Goal: Transaction & Acquisition: Purchase product/service

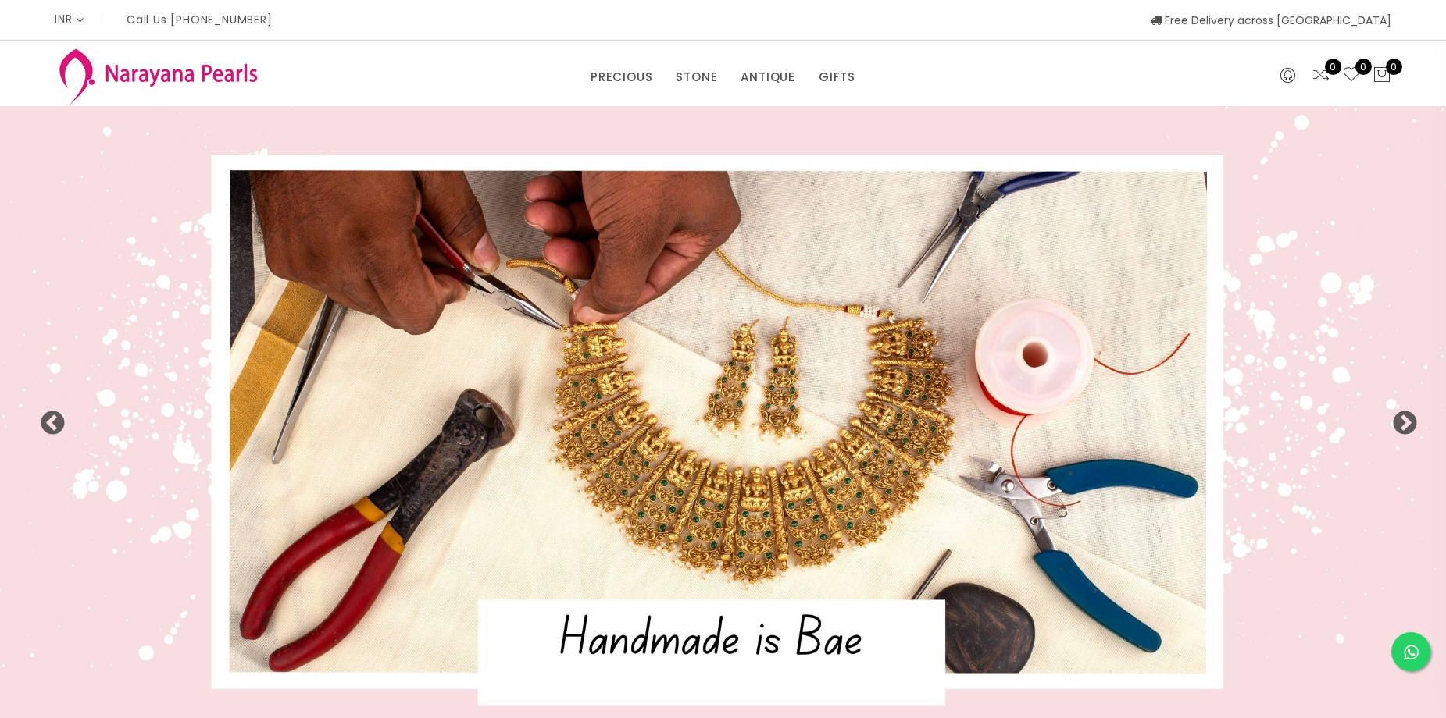
select select "INR"
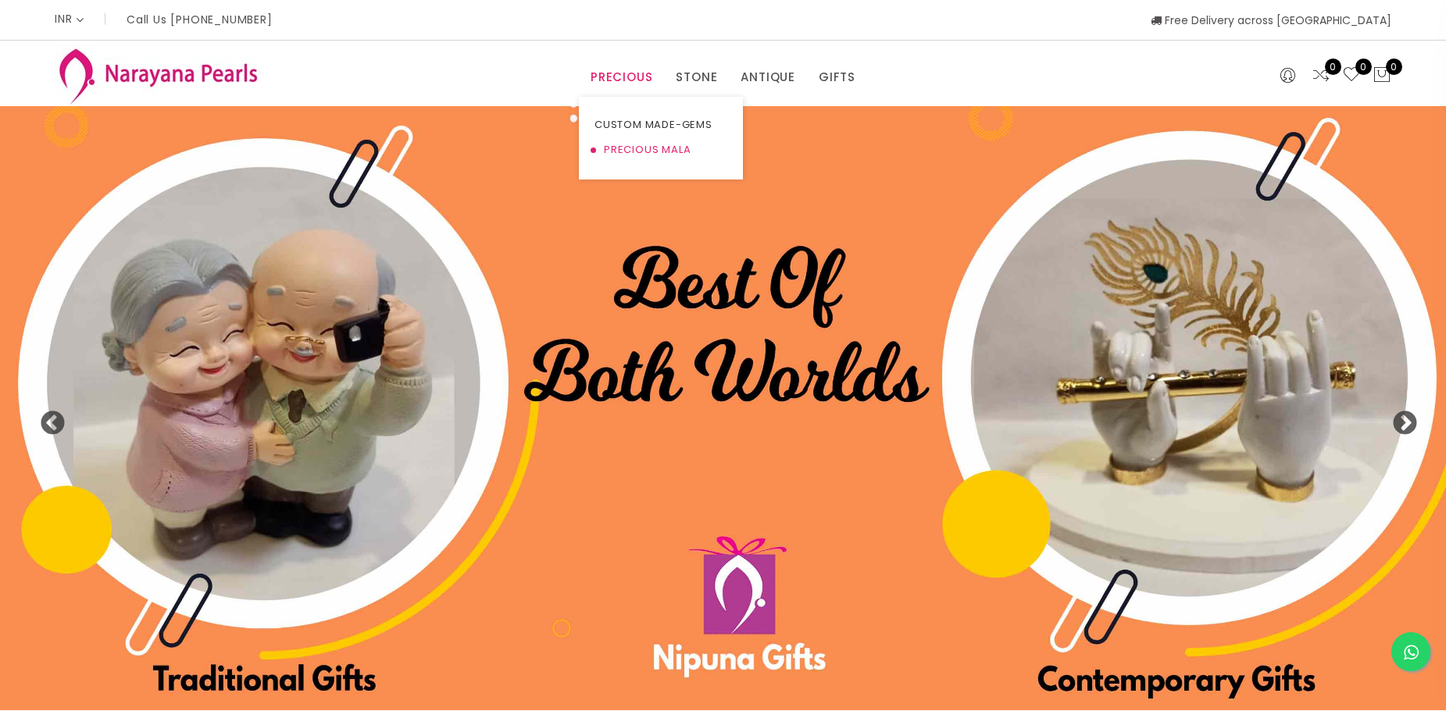
click at [638, 147] on link "PRECIOUS MALA" at bounding box center [660, 149] width 133 height 25
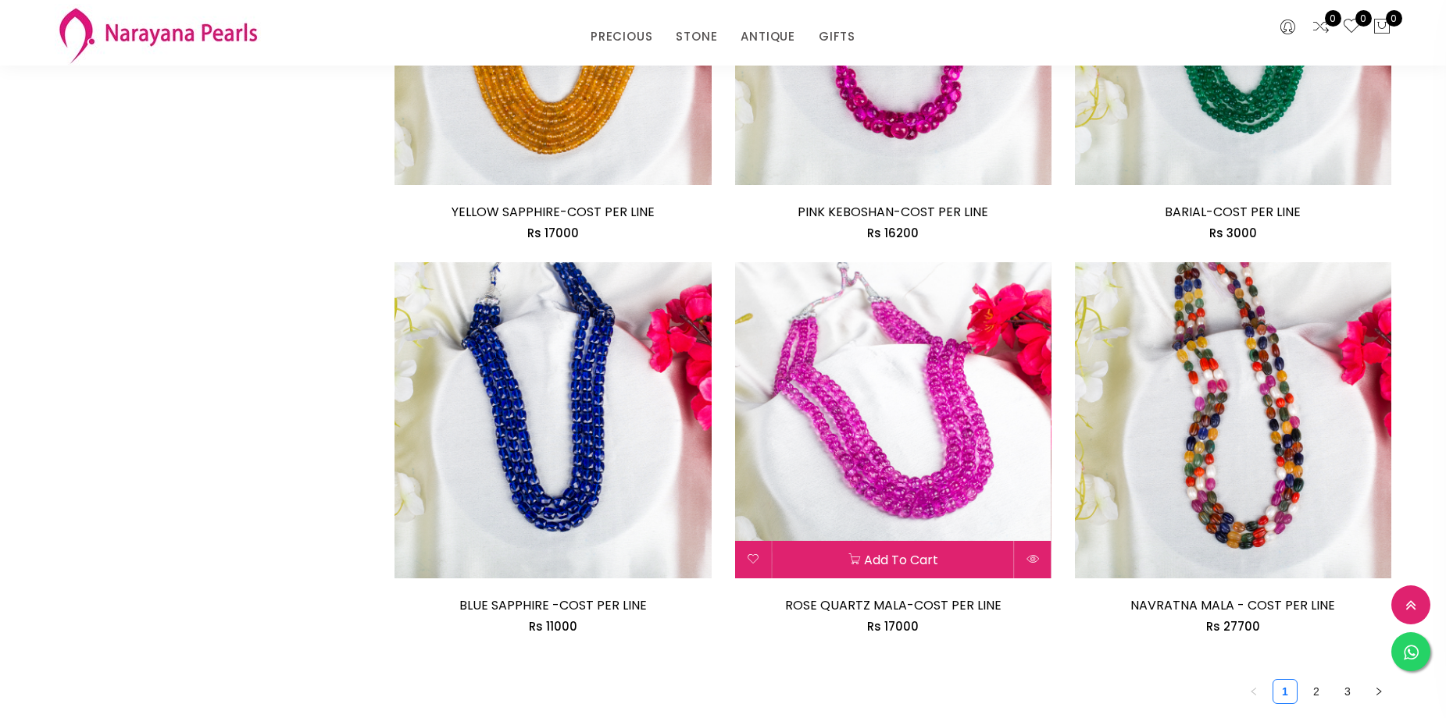
scroll to position [2421, 0]
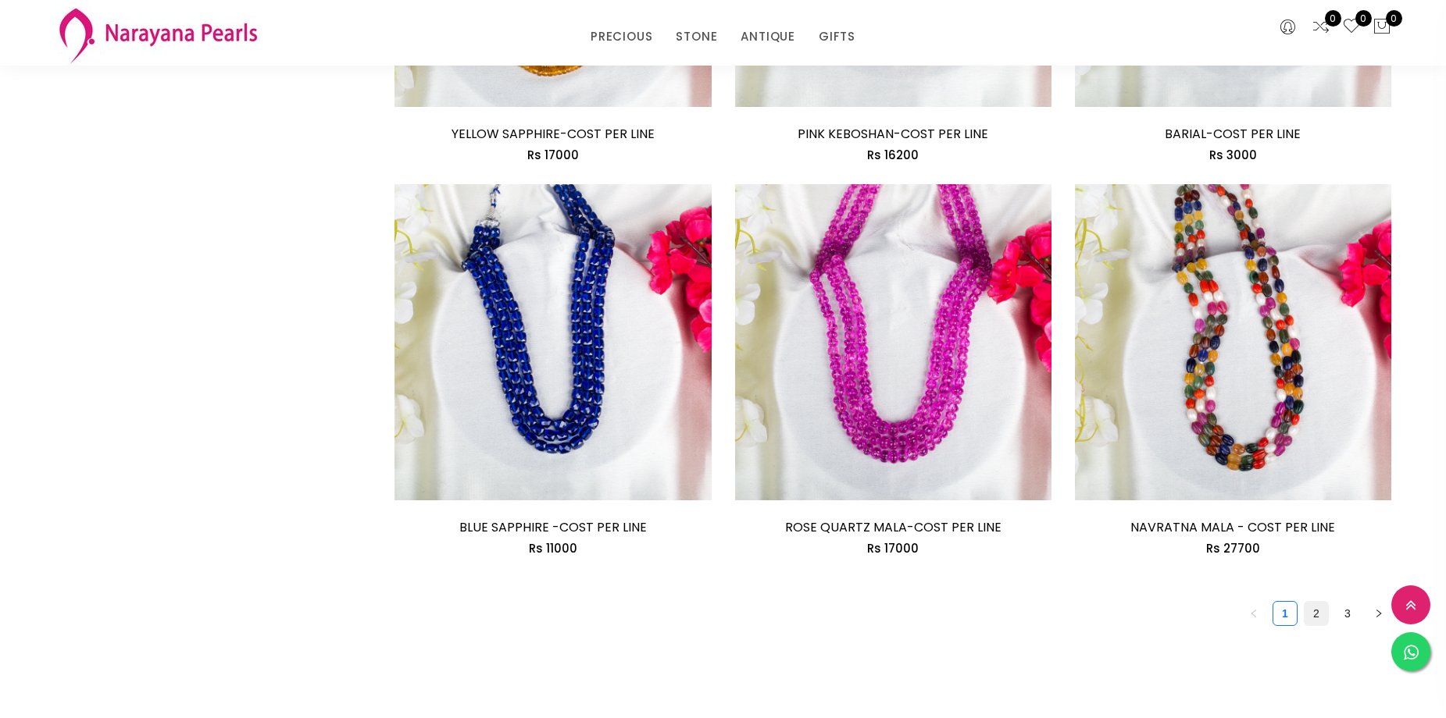
click at [1319, 613] on link "2" at bounding box center [1315, 613] width 23 height 23
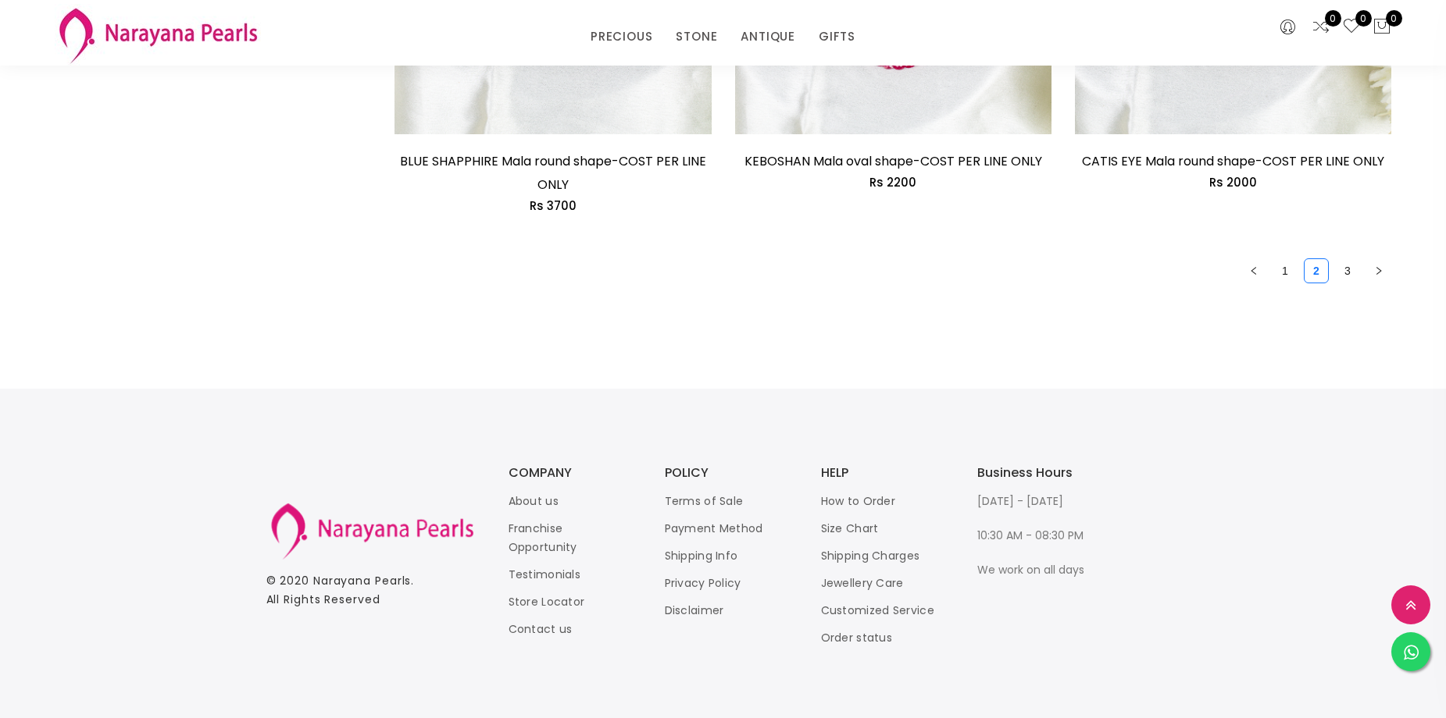
scroll to position [2811, 0]
click at [1353, 268] on link "3" at bounding box center [1346, 270] width 23 height 23
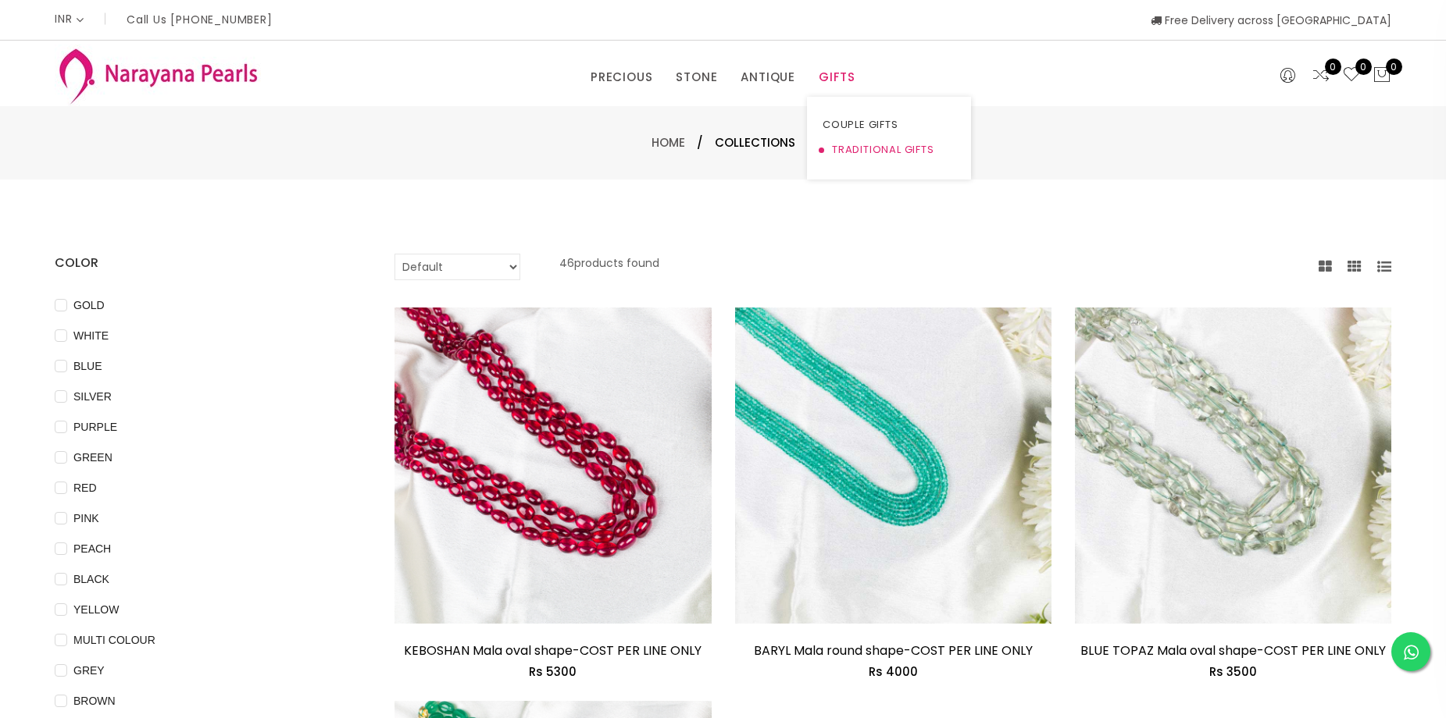
click at [840, 149] on link "TRADITIONAL GIFTS" at bounding box center [888, 149] width 133 height 25
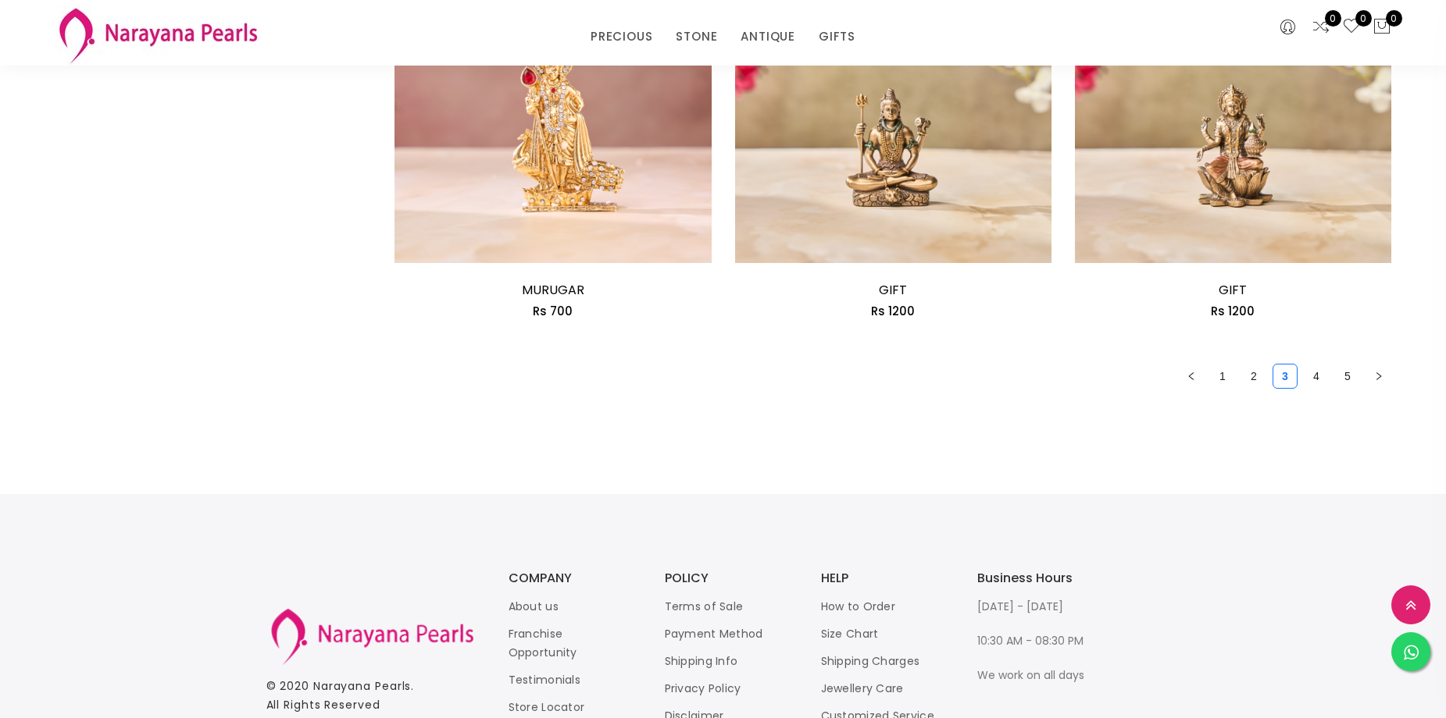
scroll to position [2771, 0]
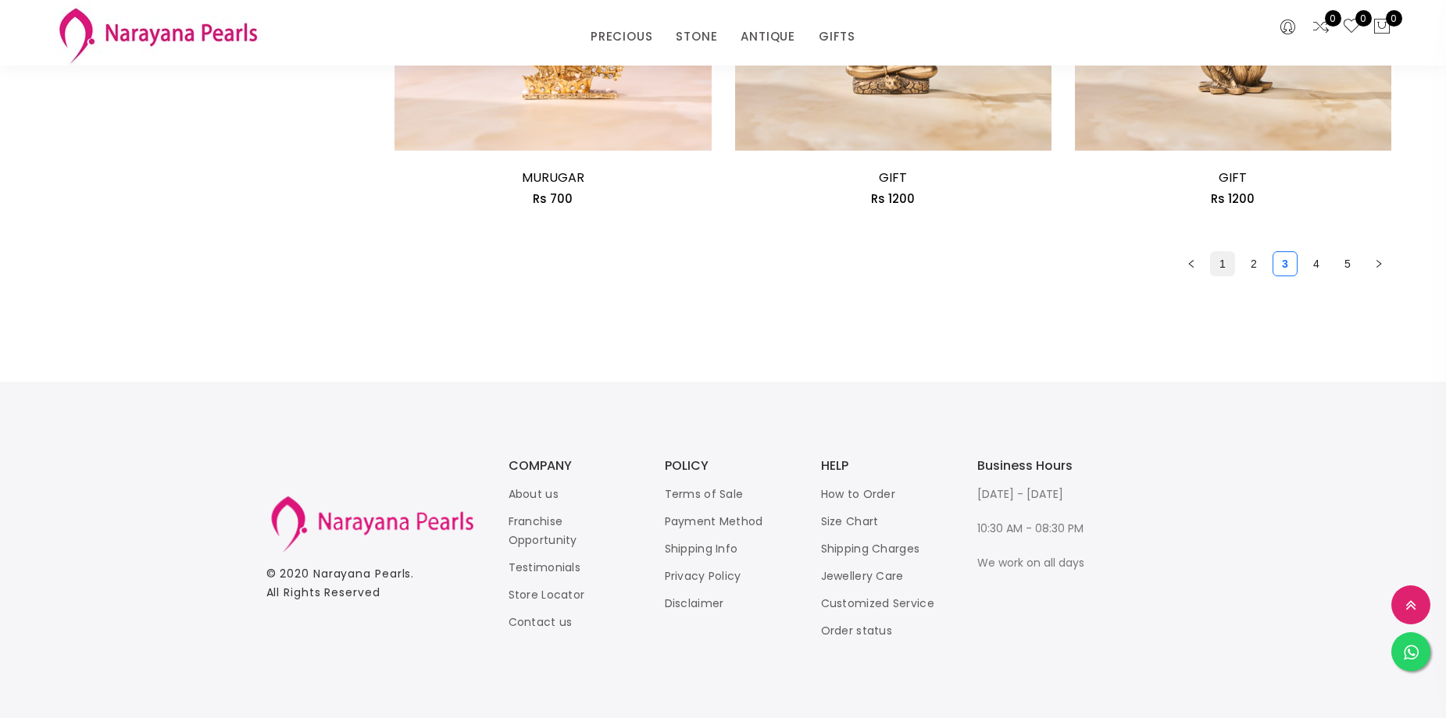
click at [1220, 262] on link "1" at bounding box center [1222, 263] width 23 height 23
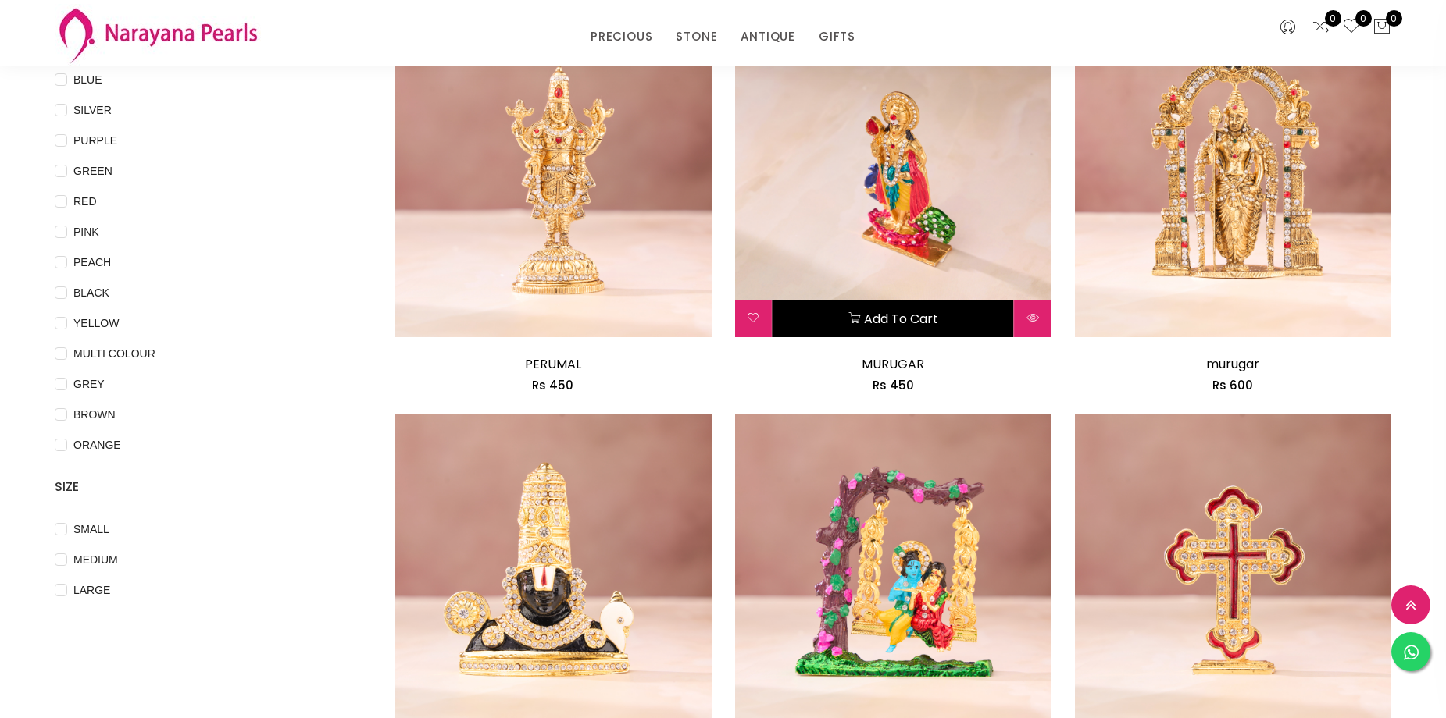
scroll to position [0, 0]
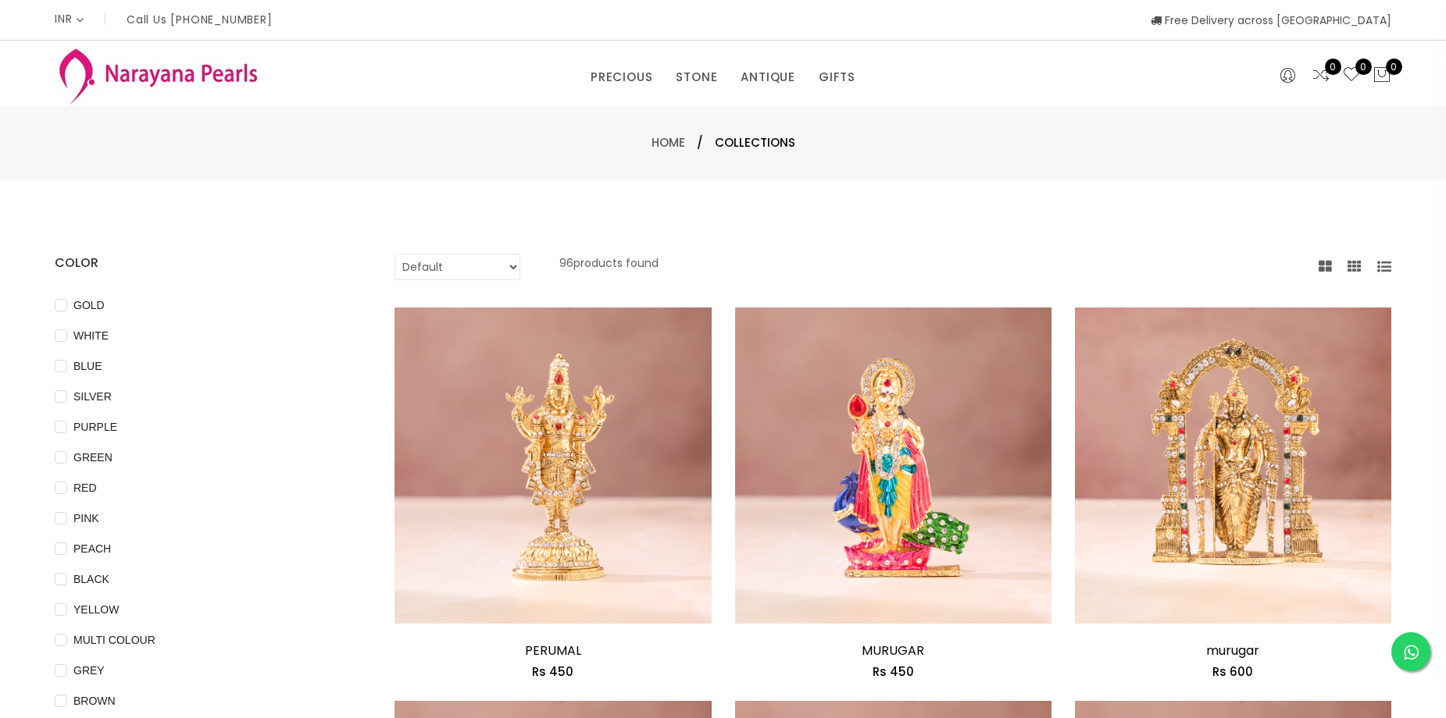
click at [505, 269] on select "Default Price - High to Low Price - Low to High" at bounding box center [457, 267] width 126 height 27
select select "priceHighToLow"
click at [394, 254] on select "Default Price - High to Low Price - Low to High" at bounding box center [457, 267] width 126 height 27
